Goal: Communication & Community: Answer question/provide support

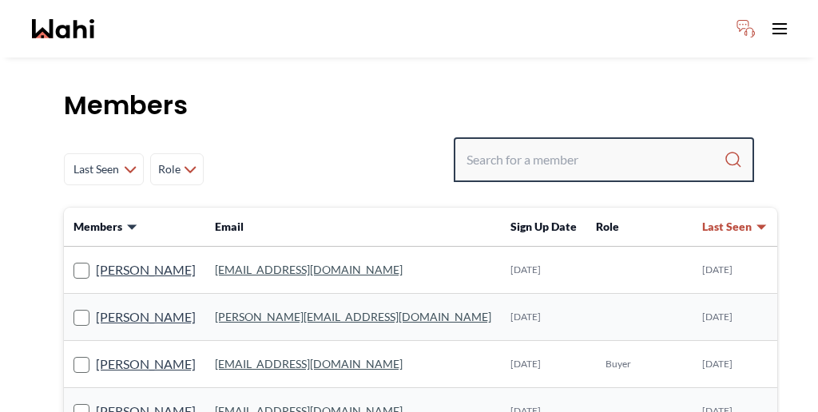
click at [630, 145] on input "Search input" at bounding box center [595, 159] width 257 height 29
paste input "[PERSON_NAME]"
type input "[PERSON_NAME]"
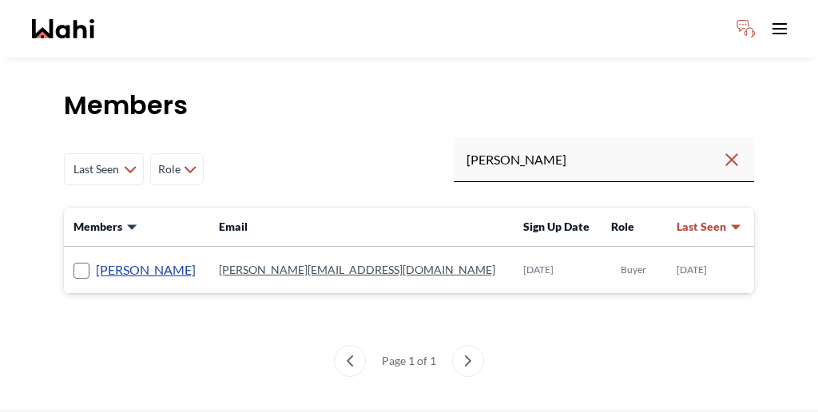
click at [122, 260] on link "[PERSON_NAME]" at bounding box center [146, 270] width 100 height 21
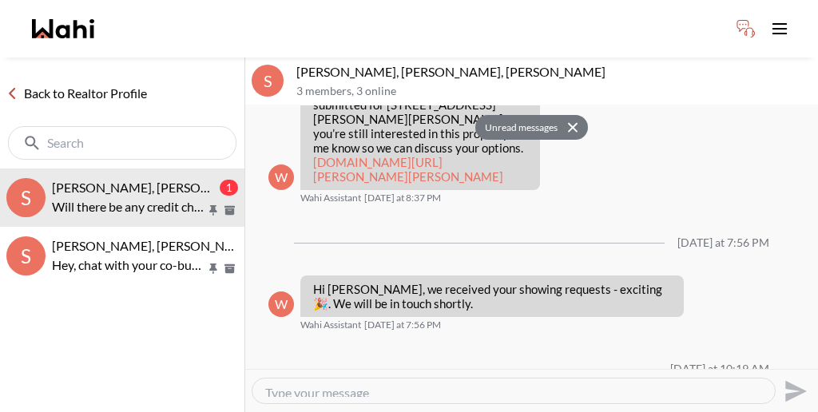
scroll to position [2490, 0]
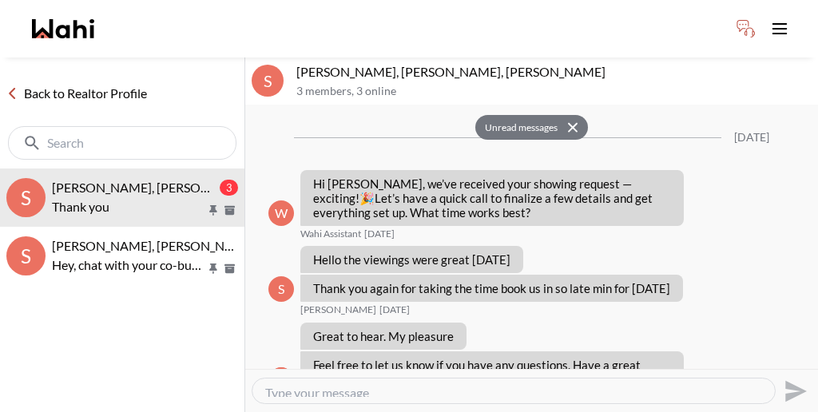
scroll to position [2572, 0]
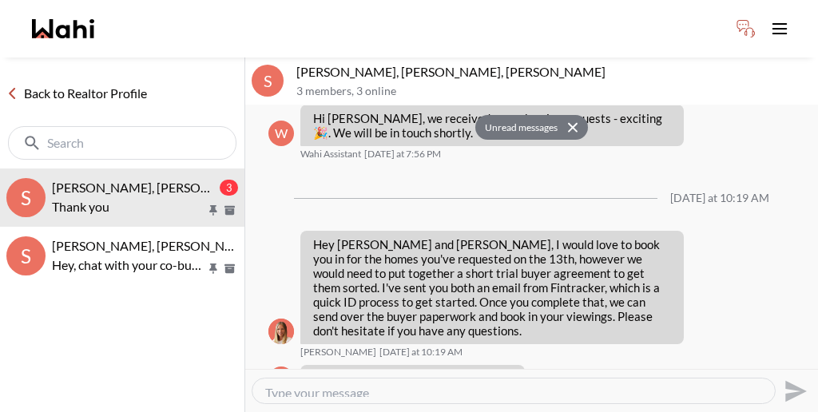
click at [568, 116] on button at bounding box center [575, 127] width 26 height 23
click at [567, 122] on icon at bounding box center [572, 127] width 11 height 10
click at [512, 115] on button "Unread messages" at bounding box center [518, 128] width 87 height 26
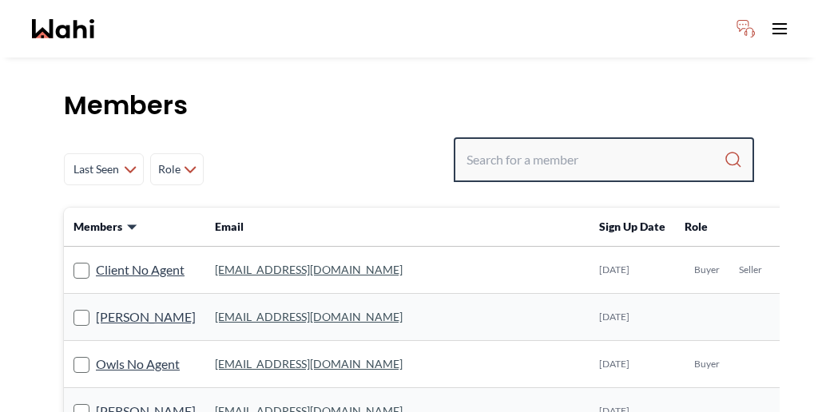
click at [634, 145] on input "Search input" at bounding box center [595, 159] width 257 height 29
paste input "[PERSON_NAME]"
type input "[PERSON_NAME]"
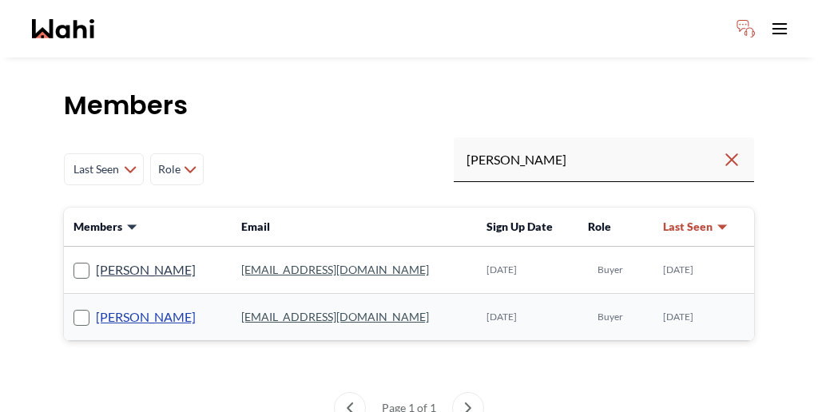
click at [105, 307] on link "[PERSON_NAME]" at bounding box center [146, 317] width 100 height 21
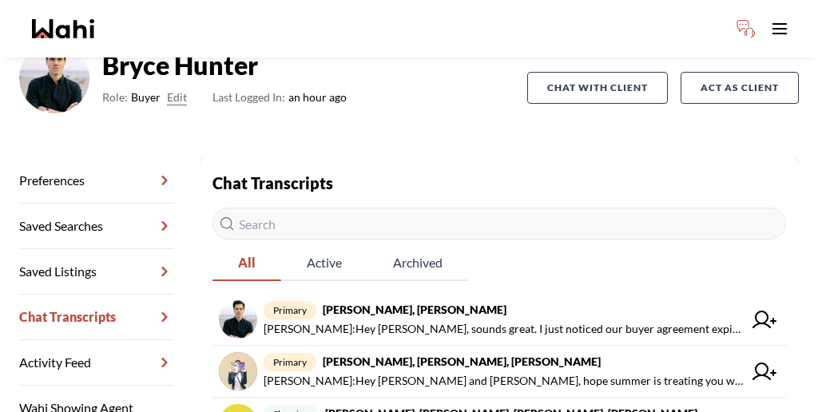
scroll to position [147, 0]
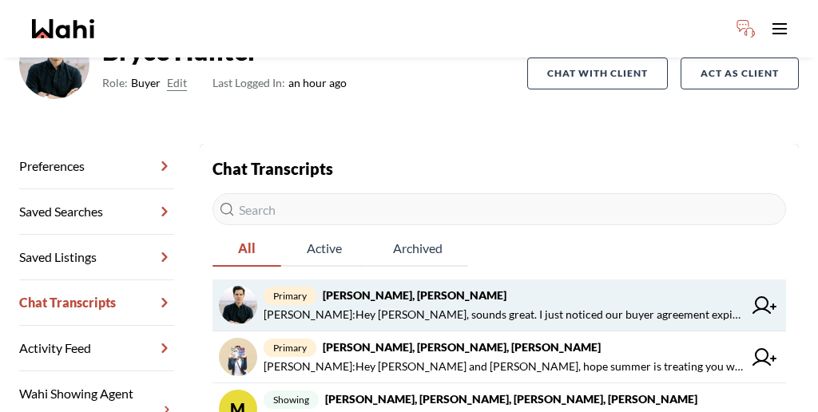
click at [432, 305] on span "[PERSON_NAME] : Hey [PERSON_NAME], sounds great. I just noticed our buyer agree…" at bounding box center [503, 314] width 479 height 19
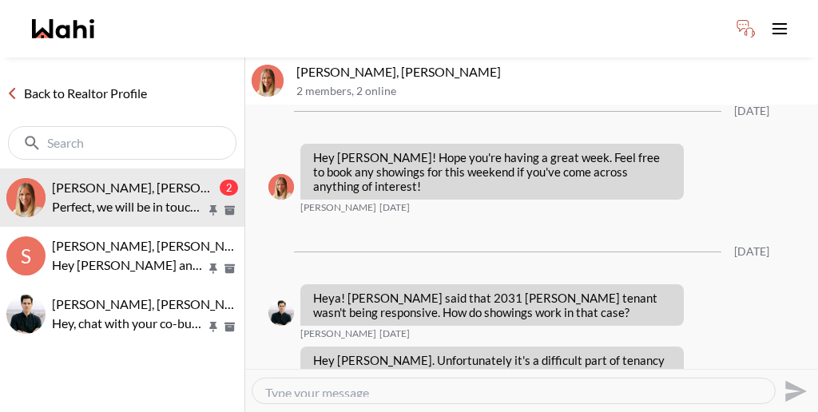
scroll to position [1883, 0]
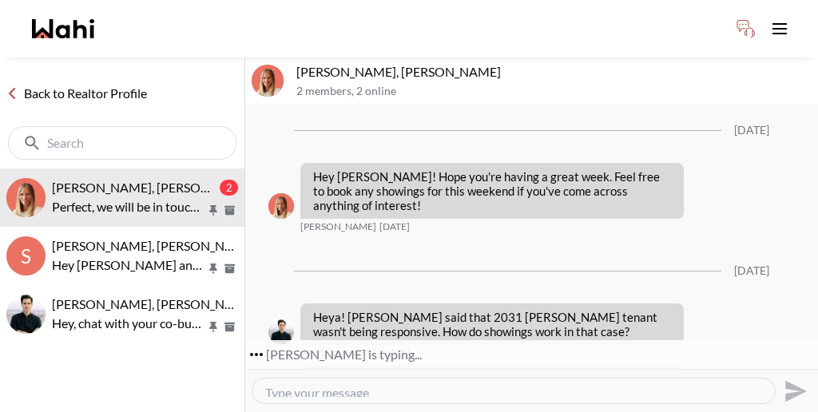
drag, startPoint x: 435, startPoint y: 110, endPoint x: 481, endPoint y: 108, distance: 45.6
copy p "22 [GEOGRAPHIC_DATA]"
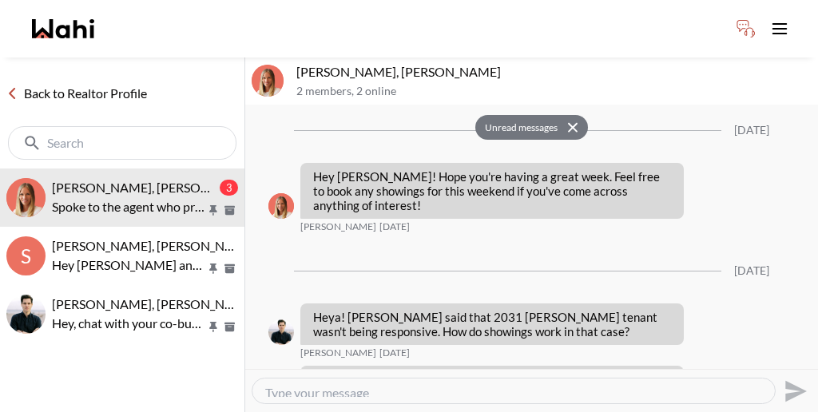
scroll to position [1960, 0]
